Goal: Task Accomplishment & Management: Manage account settings

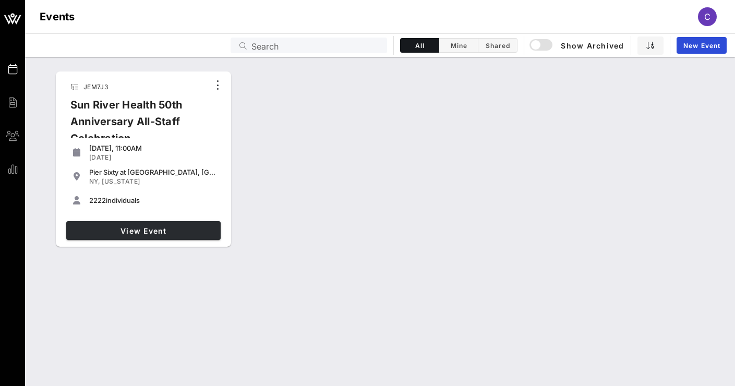
click at [134, 227] on span "View Event" at bounding box center [143, 230] width 146 height 9
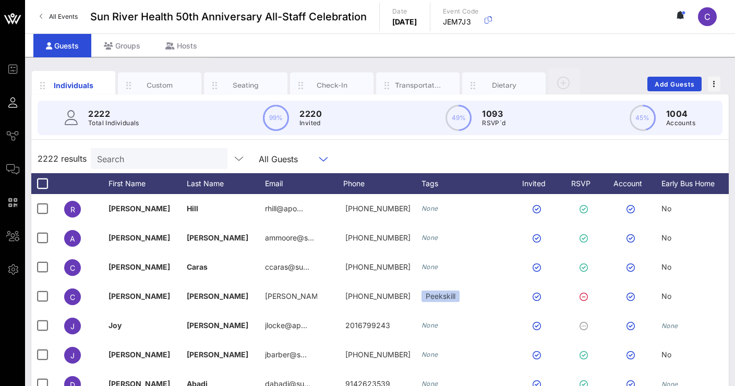
click at [304, 156] on input "text" at bounding box center [308, 159] width 13 height 14
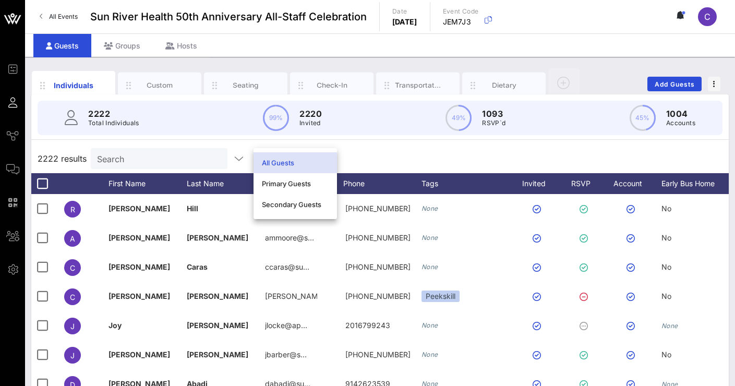
click at [304, 155] on div "All Guests" at bounding box center [295, 162] width 67 height 17
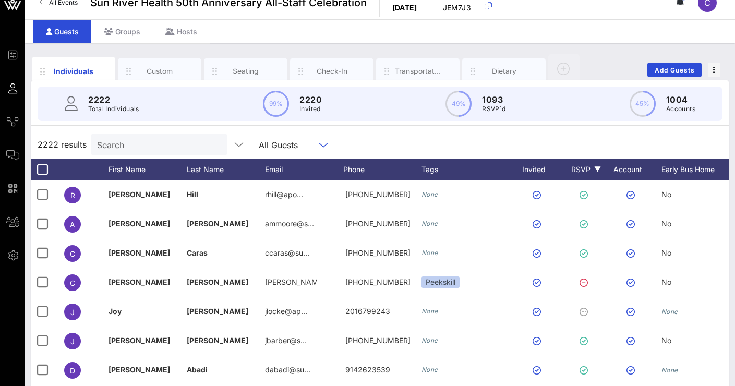
click at [587, 168] on div "RSVP" at bounding box center [585, 169] width 37 height 21
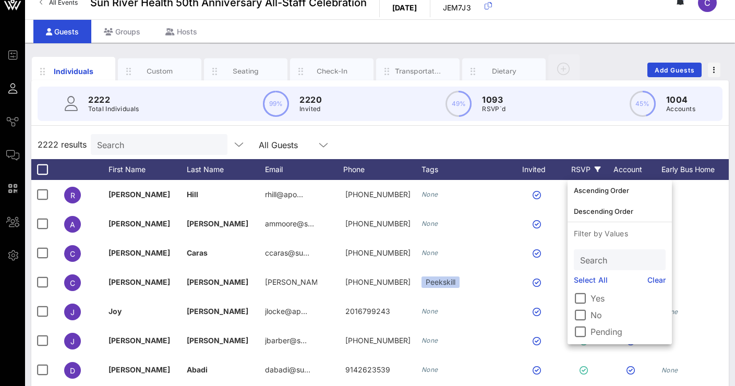
click at [587, 167] on div "RSVP" at bounding box center [585, 169] width 37 height 21
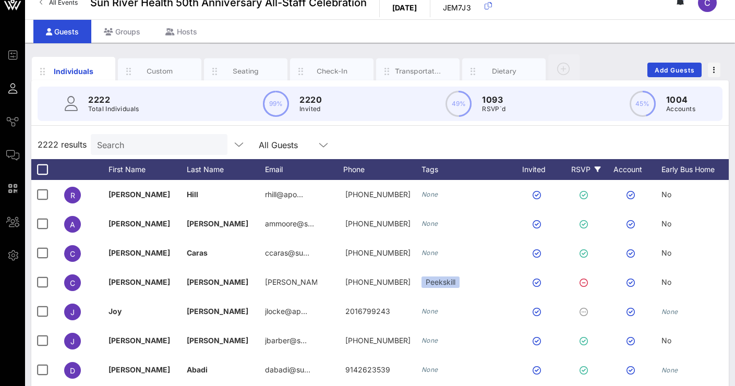
click at [587, 167] on div "RSVP" at bounding box center [585, 169] width 37 height 21
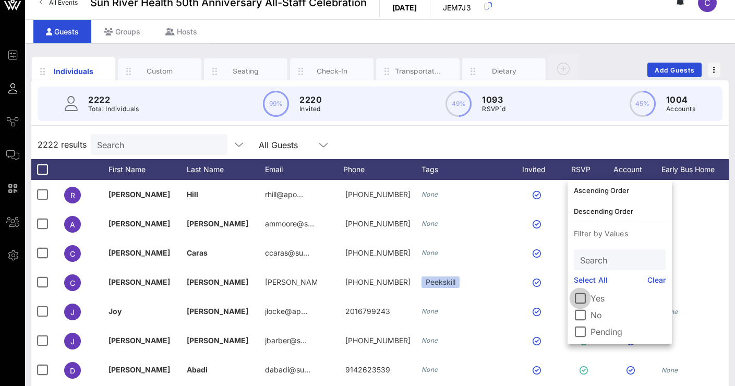
click at [584, 295] on div at bounding box center [580, 298] width 18 height 18
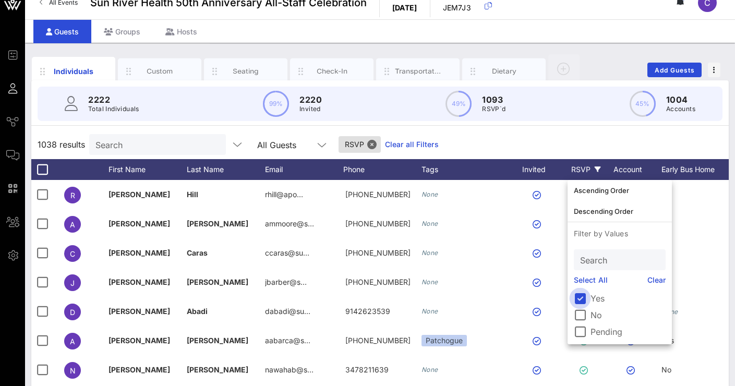
click at [581, 298] on div at bounding box center [580, 298] width 18 height 18
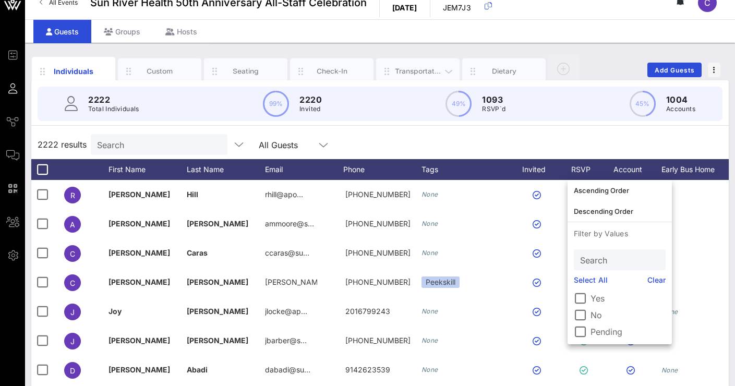
click at [397, 74] on div "Transportation" at bounding box center [418, 71] width 46 height 10
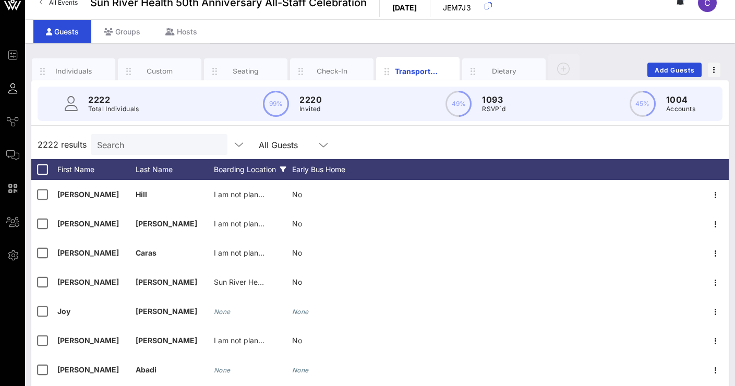
click at [282, 168] on icon at bounding box center [283, 169] width 6 height 6
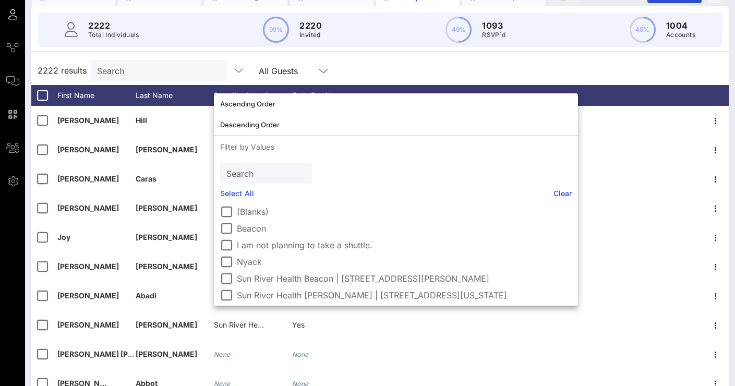
scroll to position [92, 0]
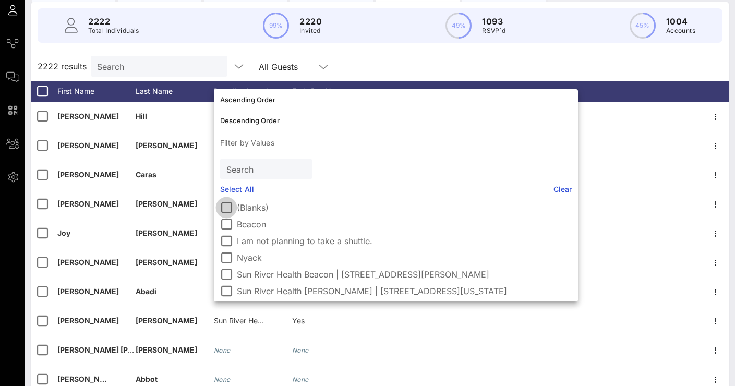
click at [227, 203] on div at bounding box center [226, 208] width 18 height 18
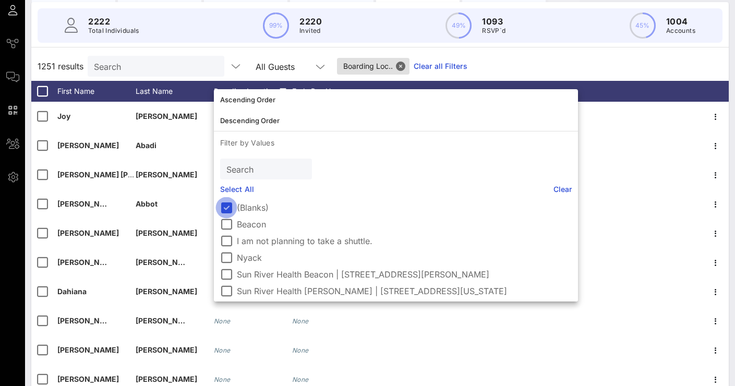
click at [226, 206] on div at bounding box center [226, 208] width 18 height 18
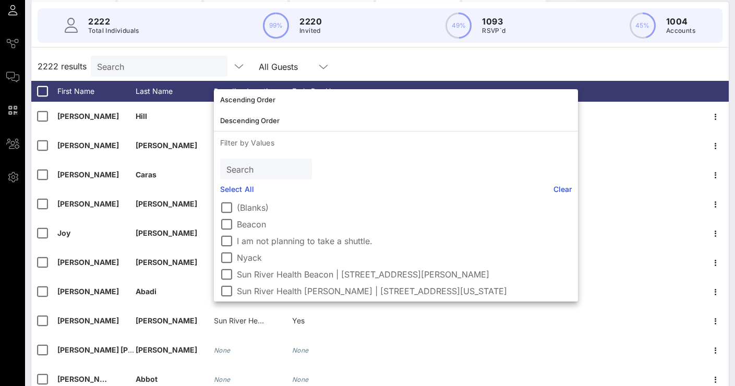
scroll to position [5, 0]
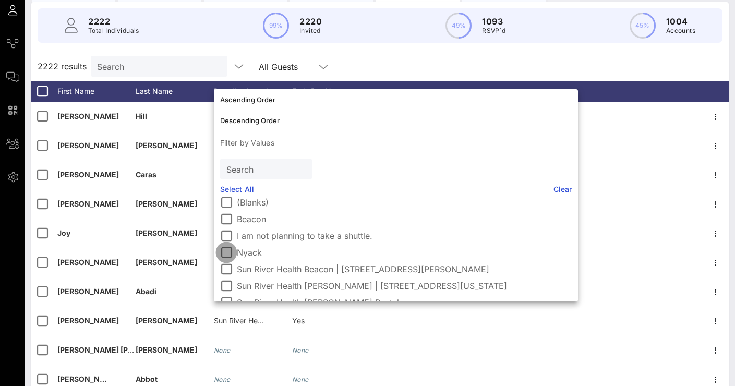
click at [230, 250] on div at bounding box center [226, 253] width 18 height 18
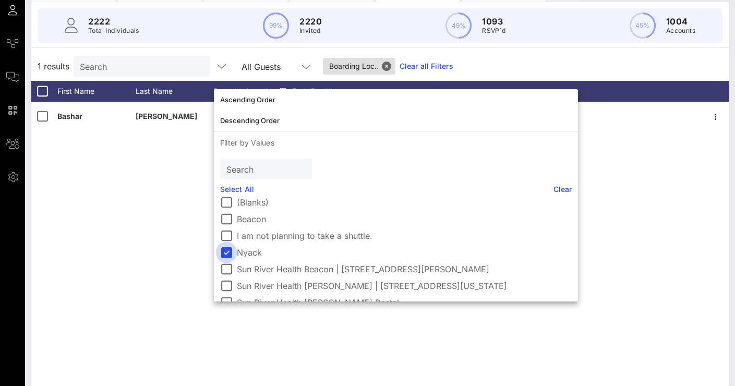
click at [230, 252] on div at bounding box center [226, 253] width 18 height 18
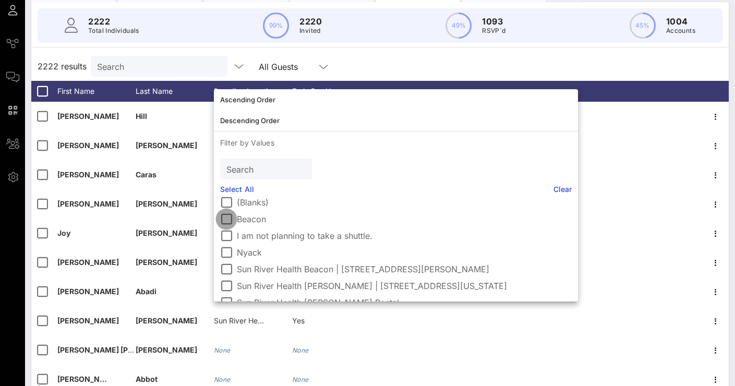
click at [226, 215] on div at bounding box center [226, 219] width 18 height 18
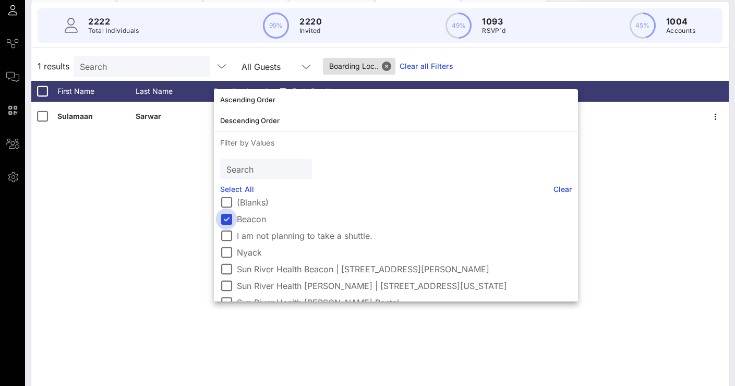
click at [226, 215] on div at bounding box center [226, 219] width 18 height 18
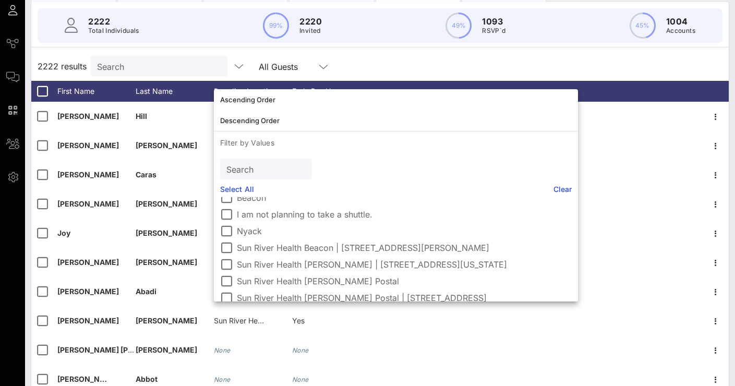
scroll to position [25, 0]
click at [224, 232] on div at bounding box center [226, 233] width 18 height 18
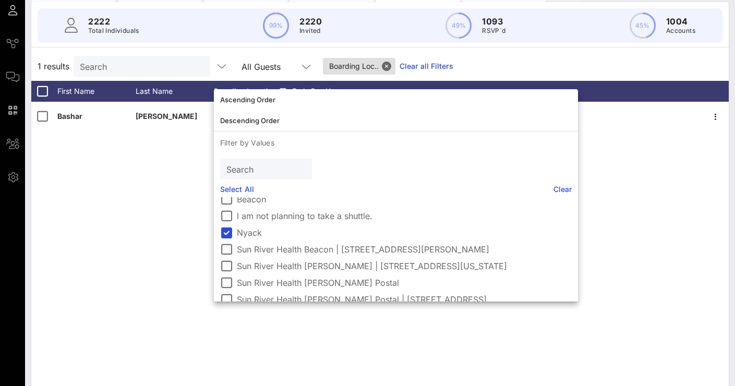
click at [175, 150] on div "[PERSON_NAME] Nyack None" at bounding box center [379, 258] width 697 height 313
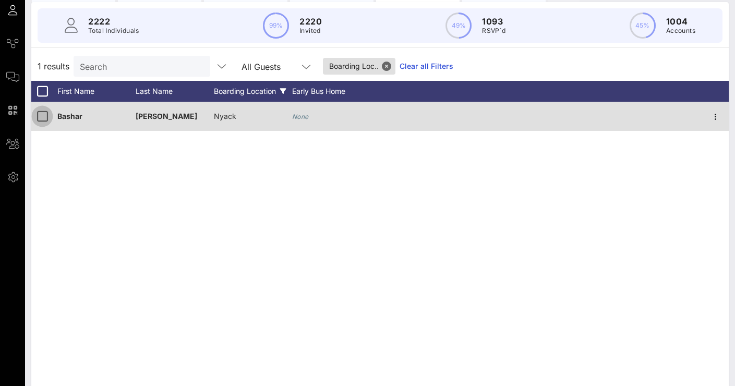
click at [42, 116] on div at bounding box center [42, 116] width 18 height 18
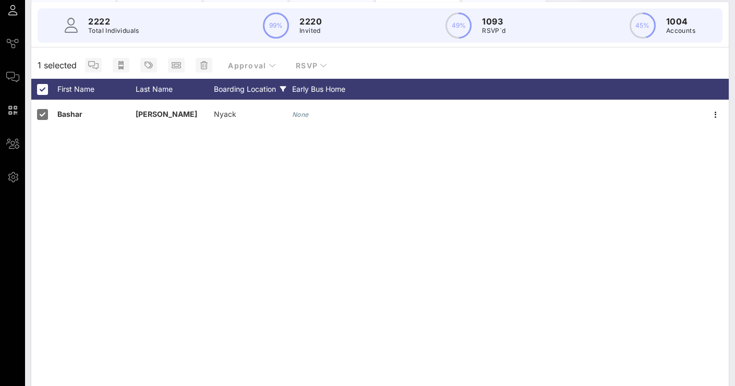
click at [245, 93] on div "Boarding Location" at bounding box center [253, 89] width 78 height 21
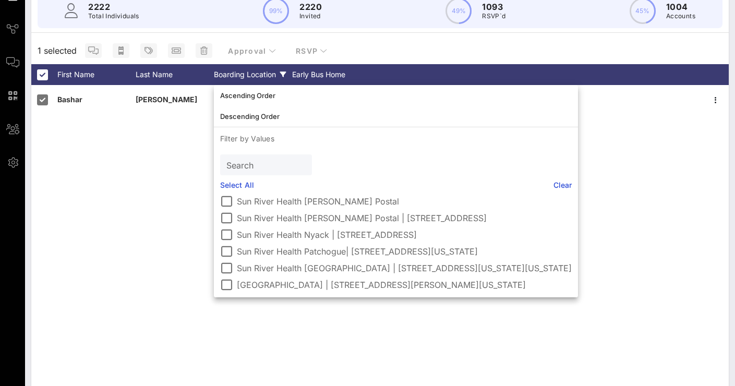
scroll to position [111, 0]
click at [224, 226] on div at bounding box center [226, 235] width 18 height 18
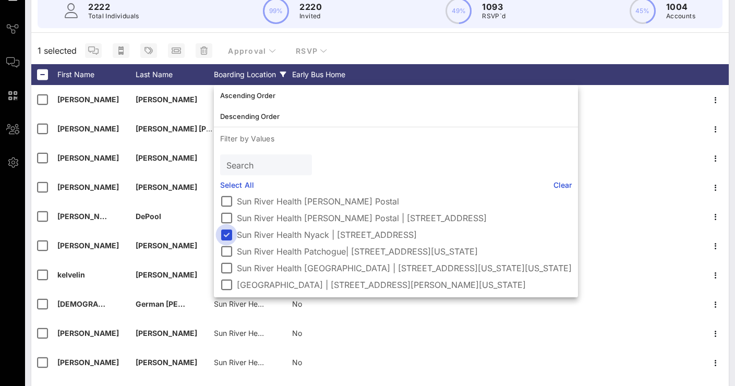
scroll to position [102, 0]
click at [369, 162] on div "Ascending Order Descending Order Filter by Values Search Select All Clear (Blan…" at bounding box center [396, 191] width 364 height 212
click at [288, 79] on div "Boarding Location" at bounding box center [253, 74] width 78 height 21
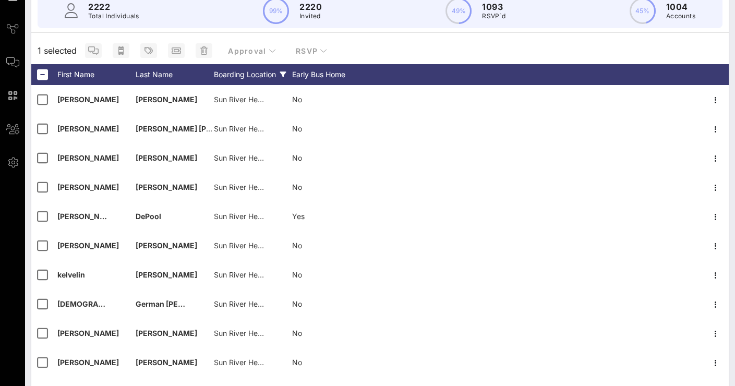
click at [284, 75] on icon at bounding box center [283, 74] width 6 height 6
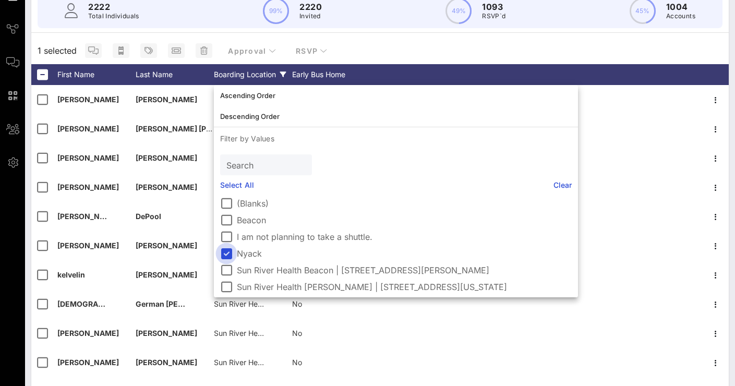
click at [226, 256] on div at bounding box center [226, 254] width 18 height 18
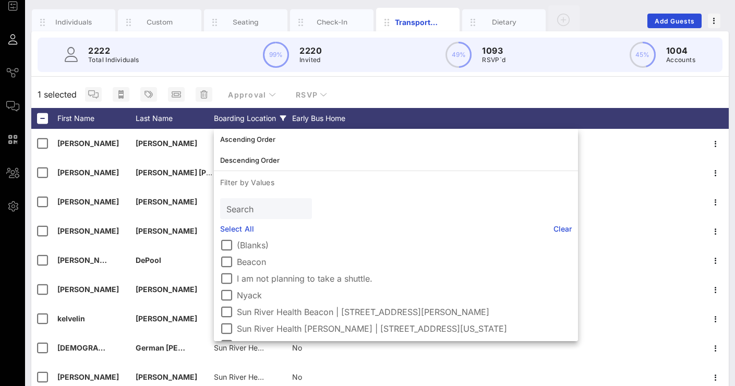
scroll to position [0, 0]
